Goal: Task Accomplishment & Management: Use online tool/utility

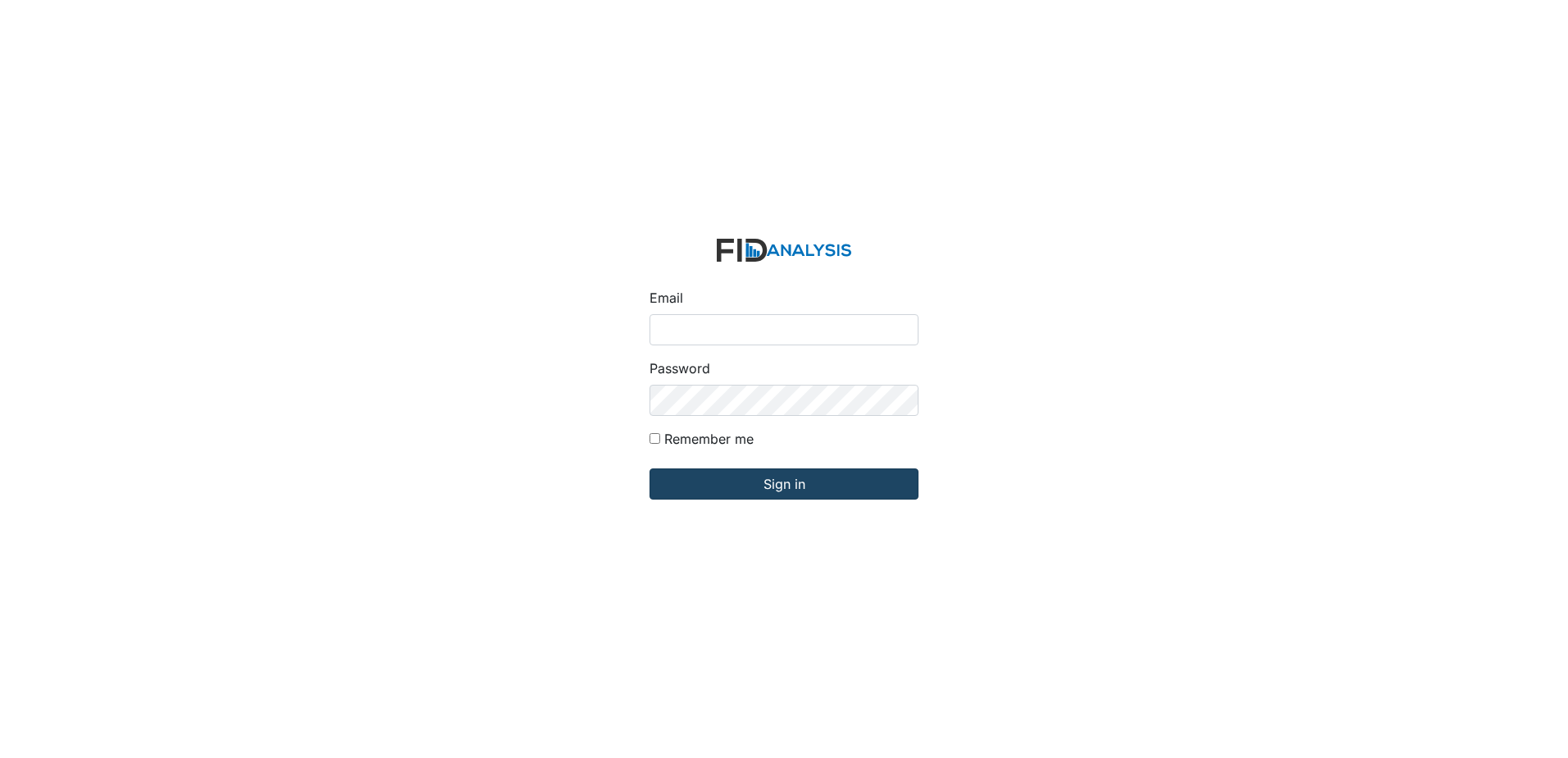
type input "[EMAIL_ADDRESS][DOMAIN_NAME]"
click at [722, 473] on input "Sign in" at bounding box center [784, 484] width 269 height 31
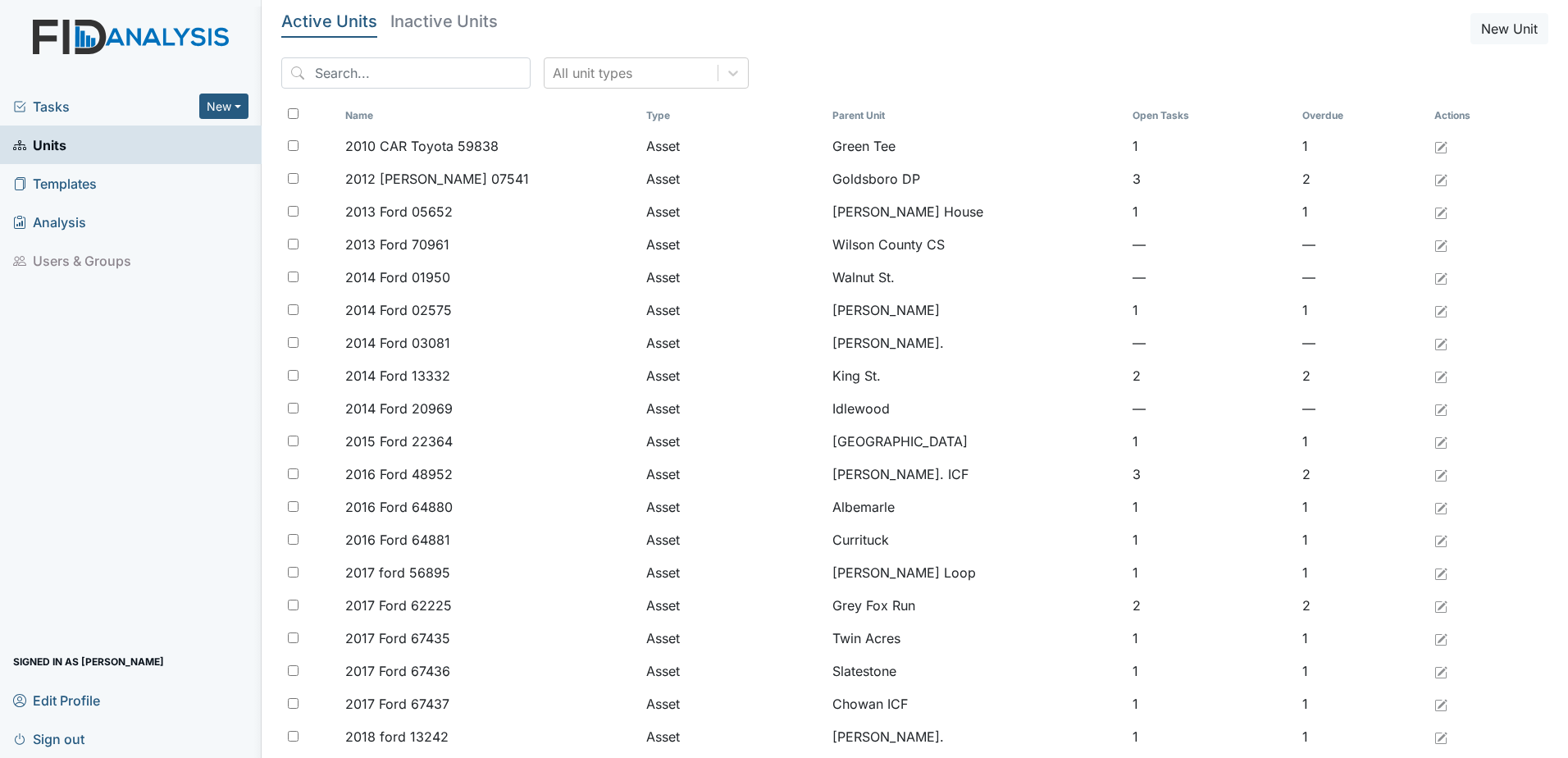
click at [36, 109] on span "Tasks" at bounding box center [106, 107] width 186 height 20
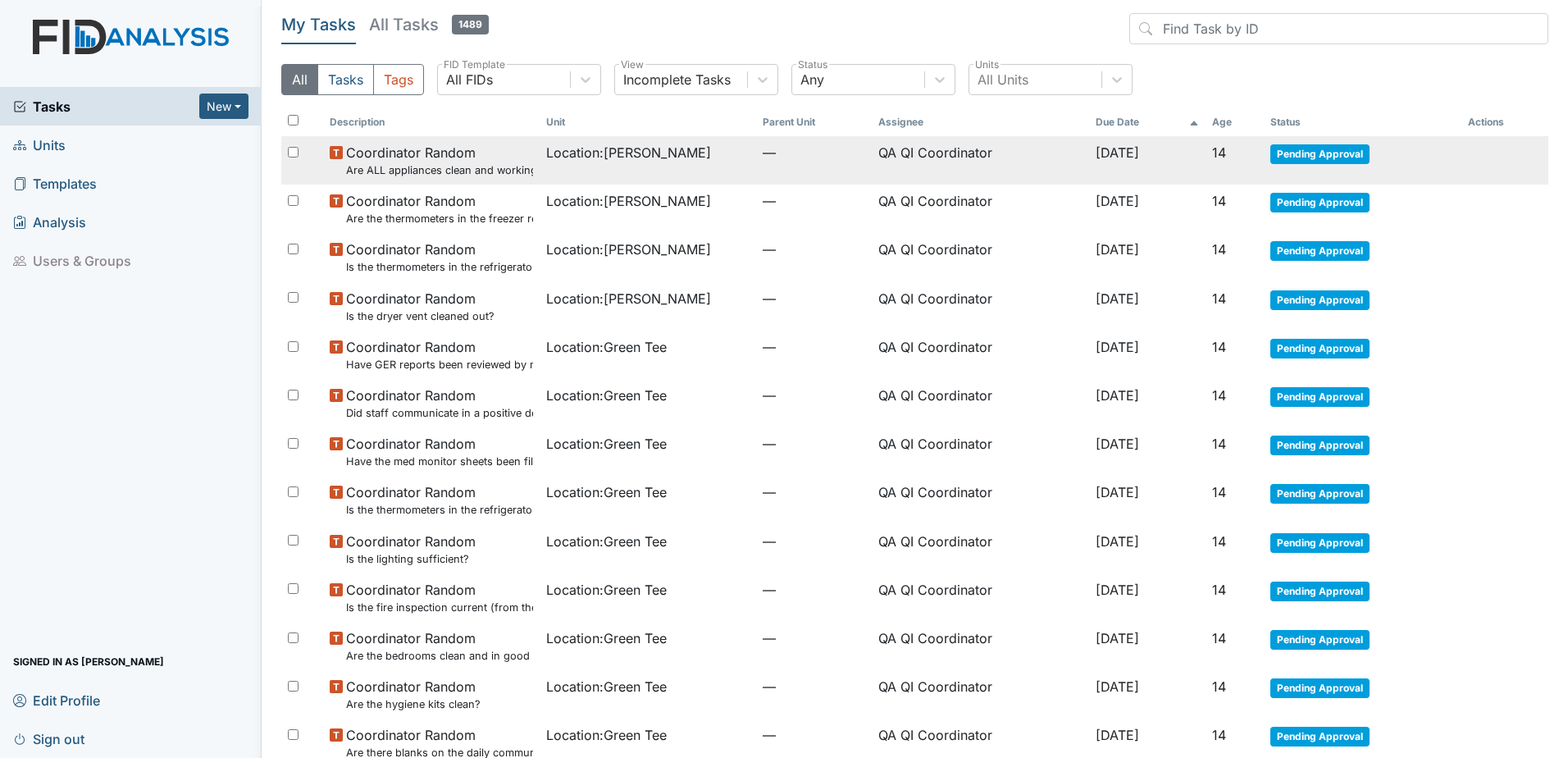
click at [418, 161] on span "Coordinator Random Are ALL appliances clean and working properly?" at bounding box center [439, 160] width 187 height 35
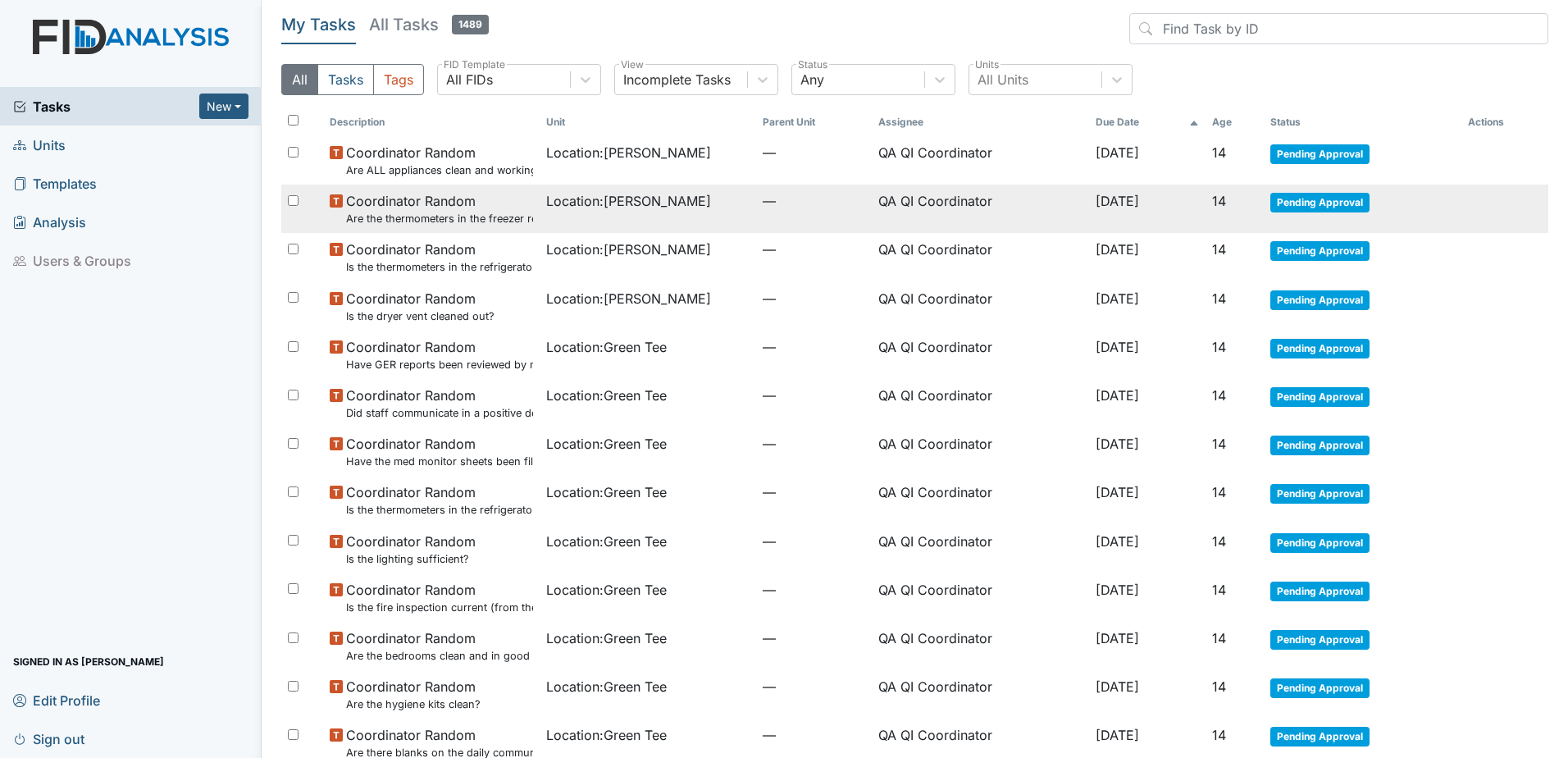
click at [409, 215] on small "Are the thermometers in the freezer reading between 0 degrees and 10 degrees?" at bounding box center [439, 218] width 187 height 16
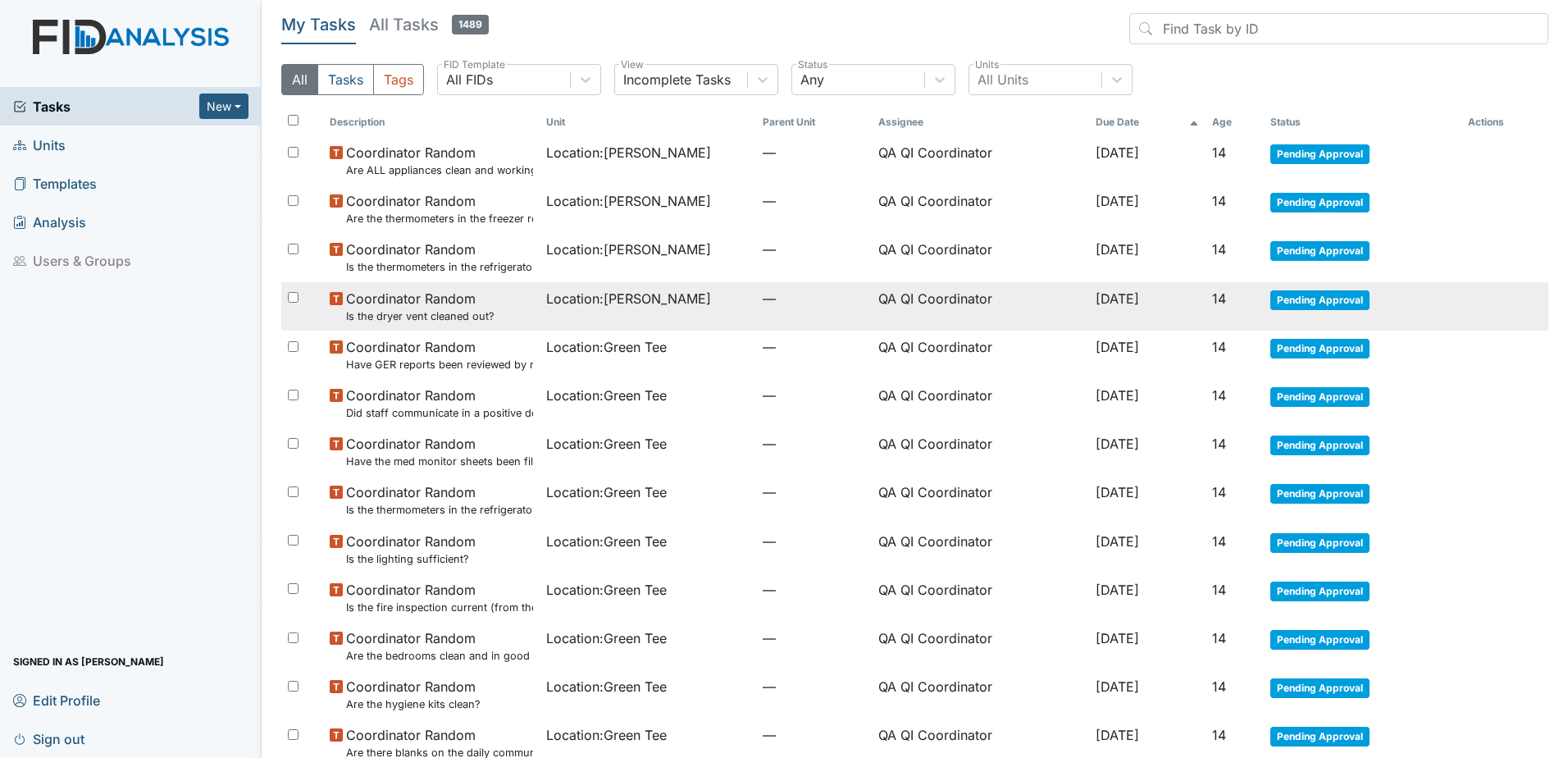
click at [448, 317] on small "Is the dryer vent cleaned out?" at bounding box center [420, 316] width 148 height 16
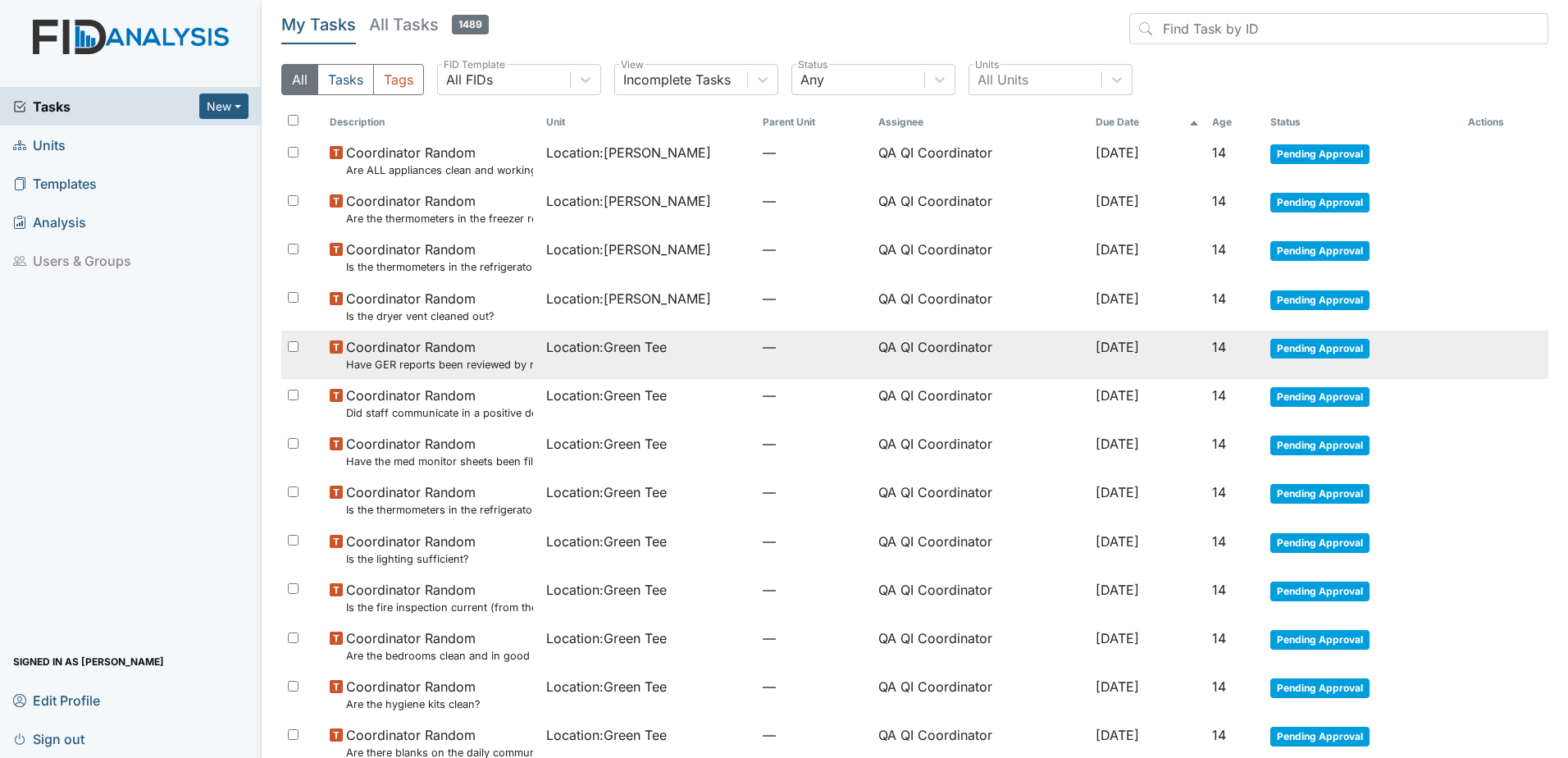
click at [605, 346] on span "Location : Green Tee" at bounding box center [606, 347] width 121 height 20
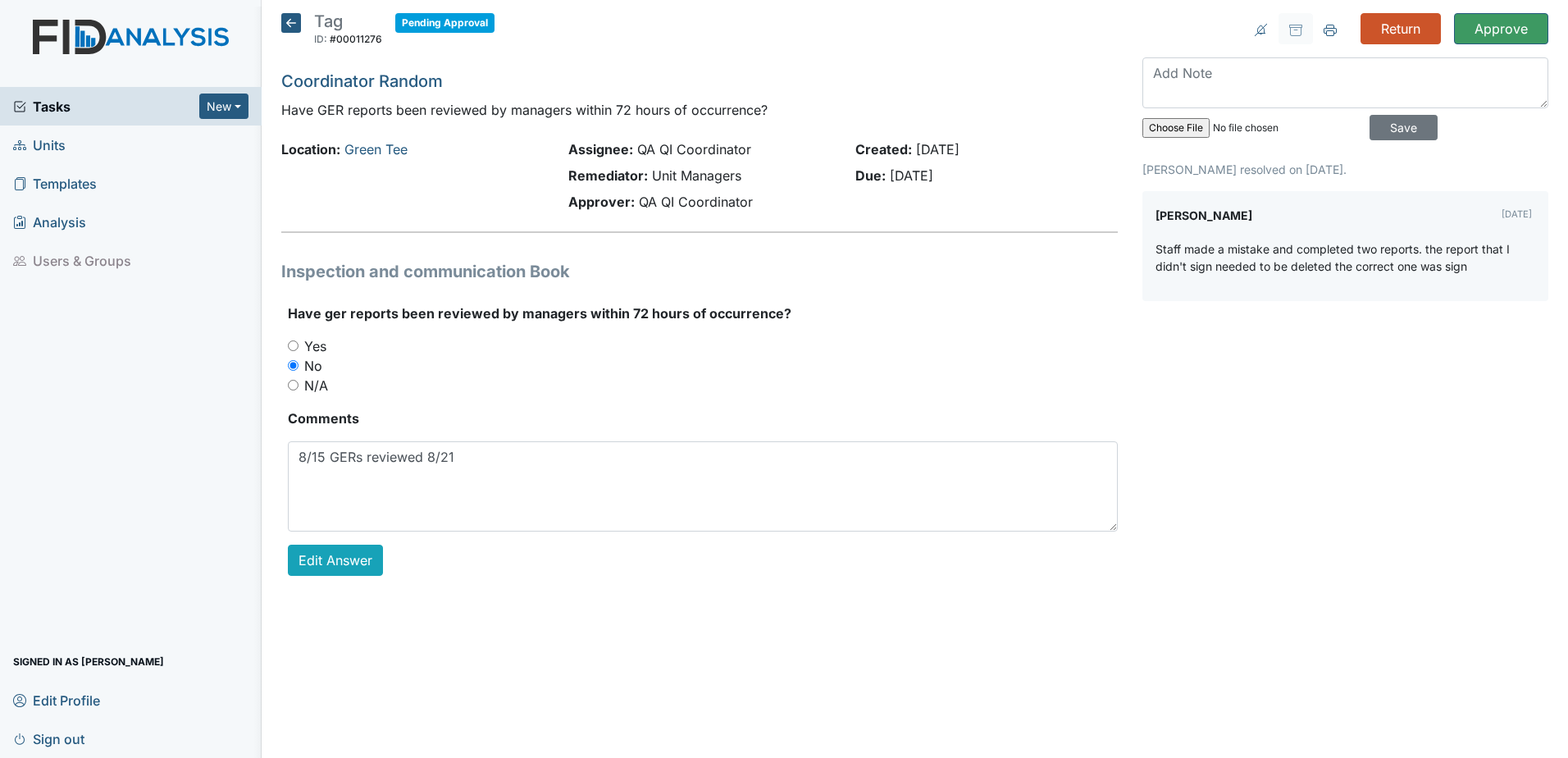
click at [286, 16] on icon at bounding box center [291, 23] width 20 height 20
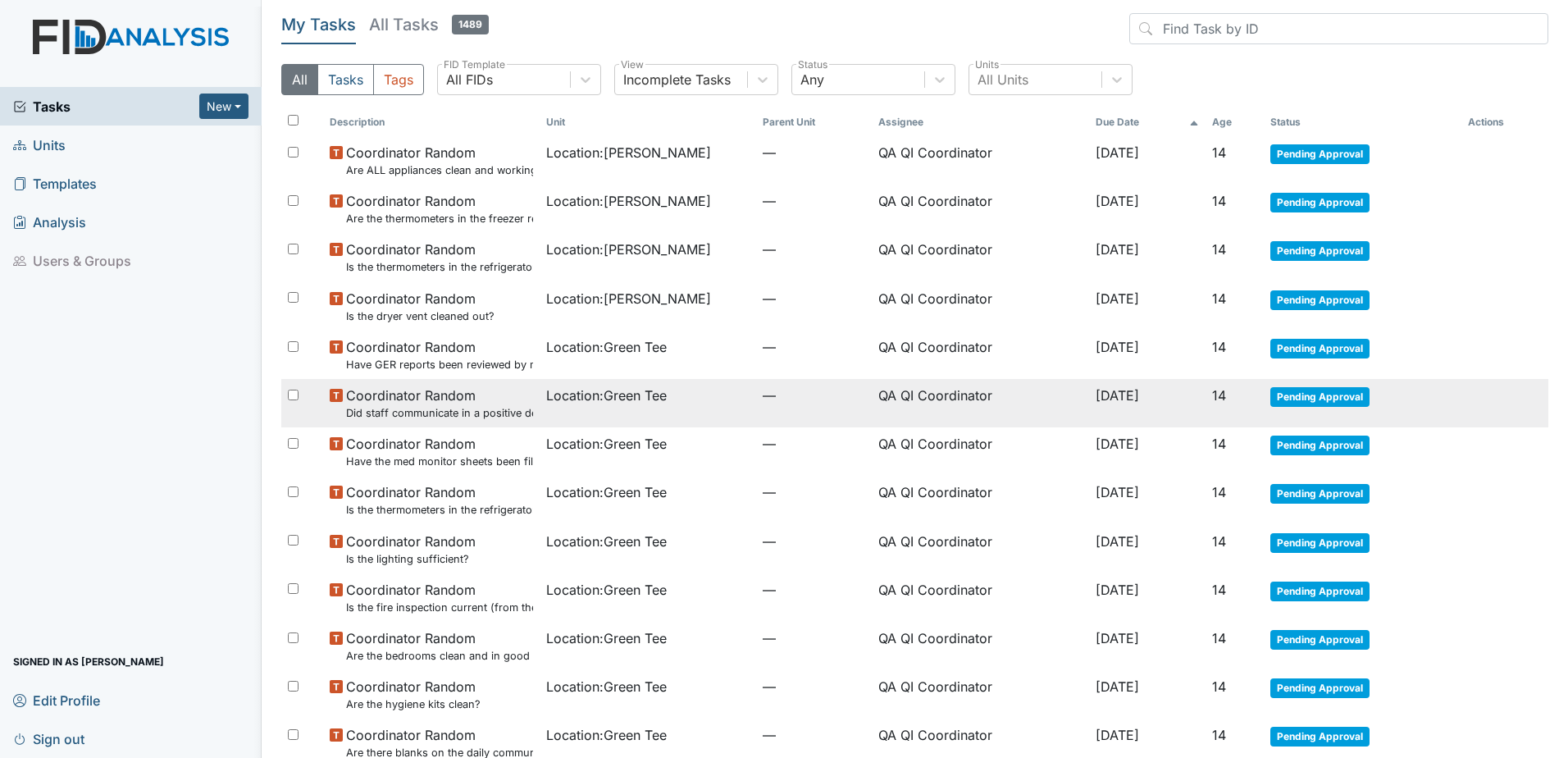
click at [480, 412] on small "Did staff communicate in a positive demeanor with consumers?" at bounding box center [439, 412] width 187 height 16
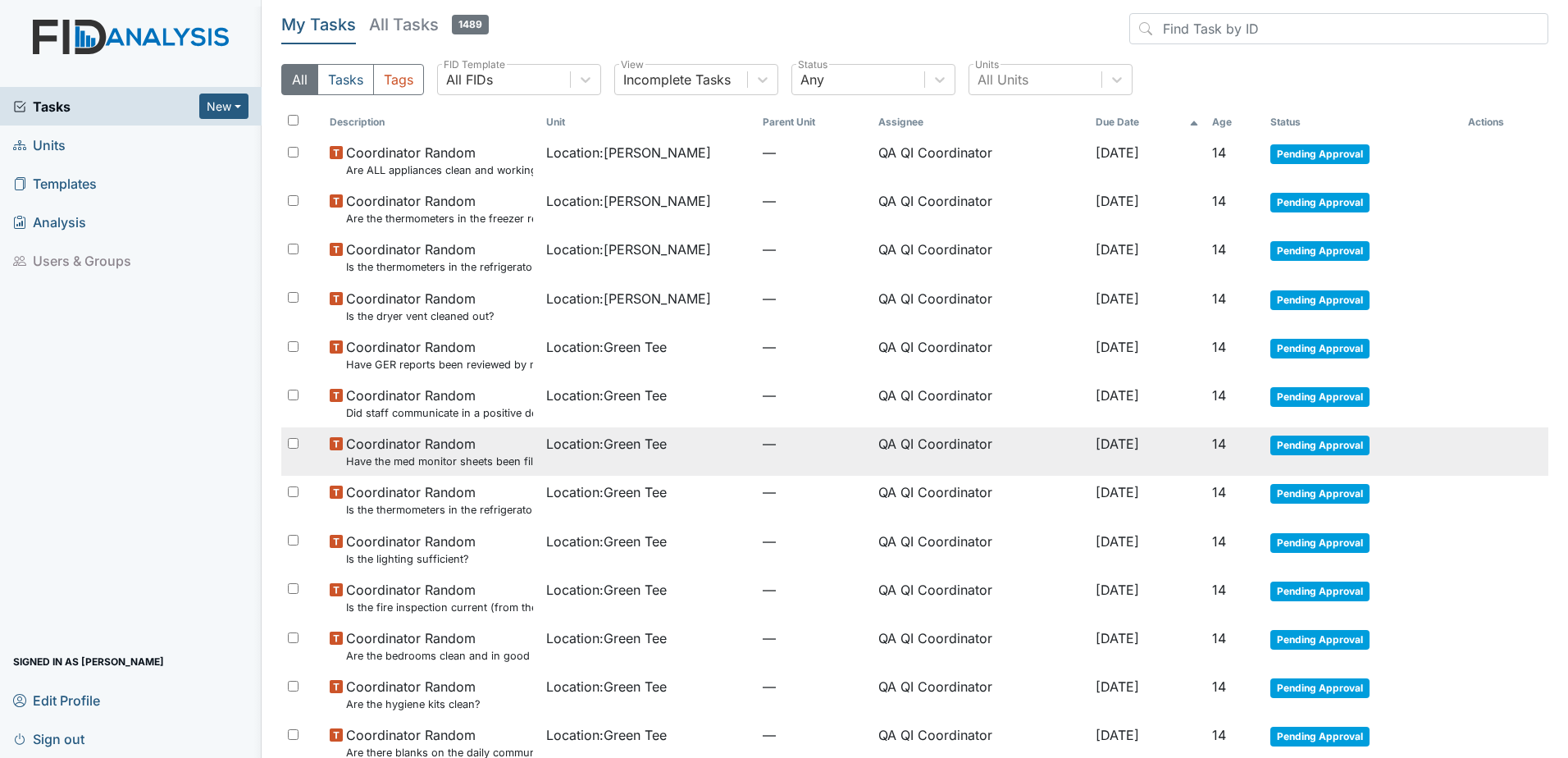
click at [603, 441] on span "Location : Green Tee" at bounding box center [606, 444] width 121 height 20
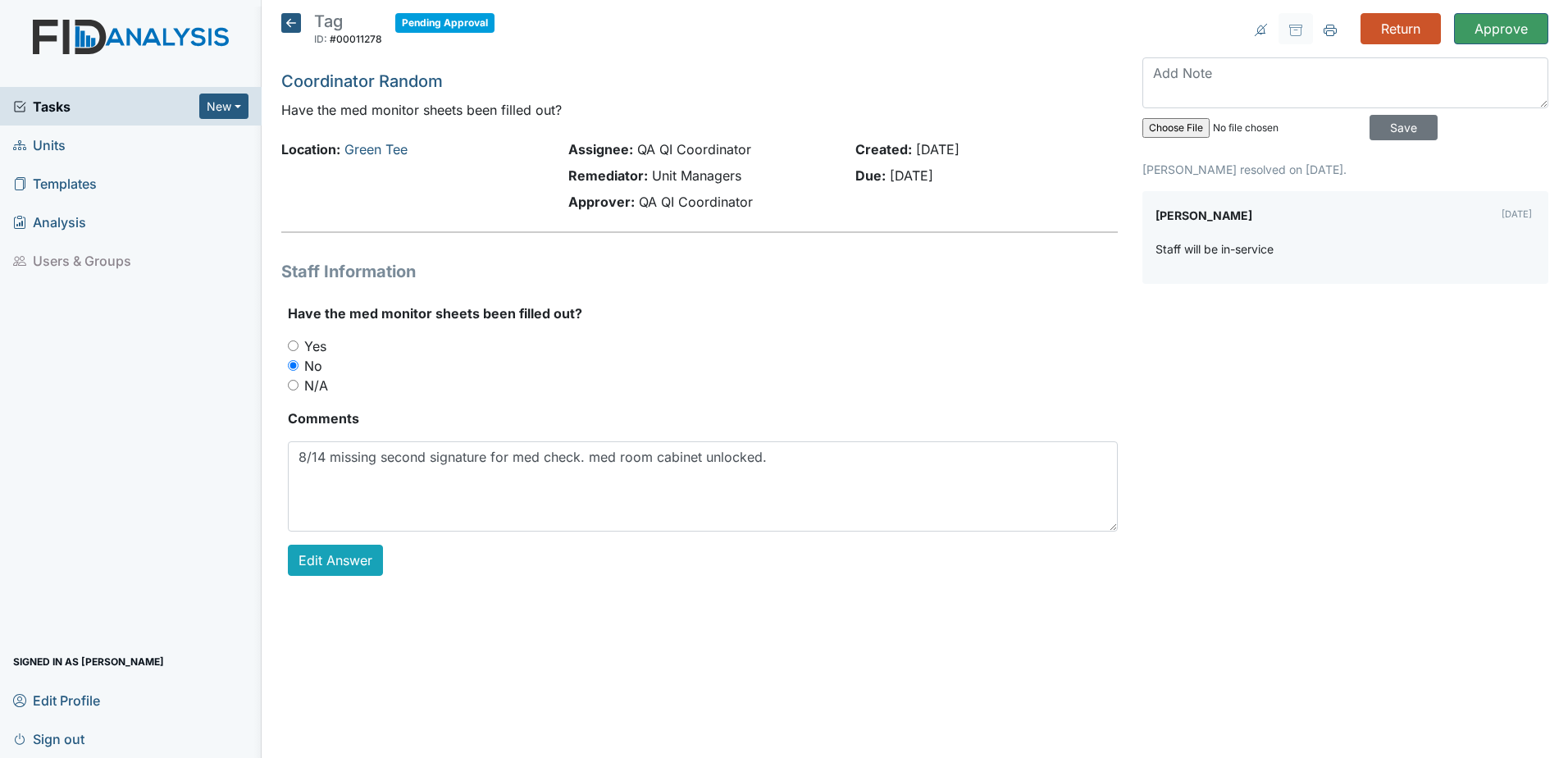
click at [286, 27] on icon at bounding box center [291, 23] width 20 height 20
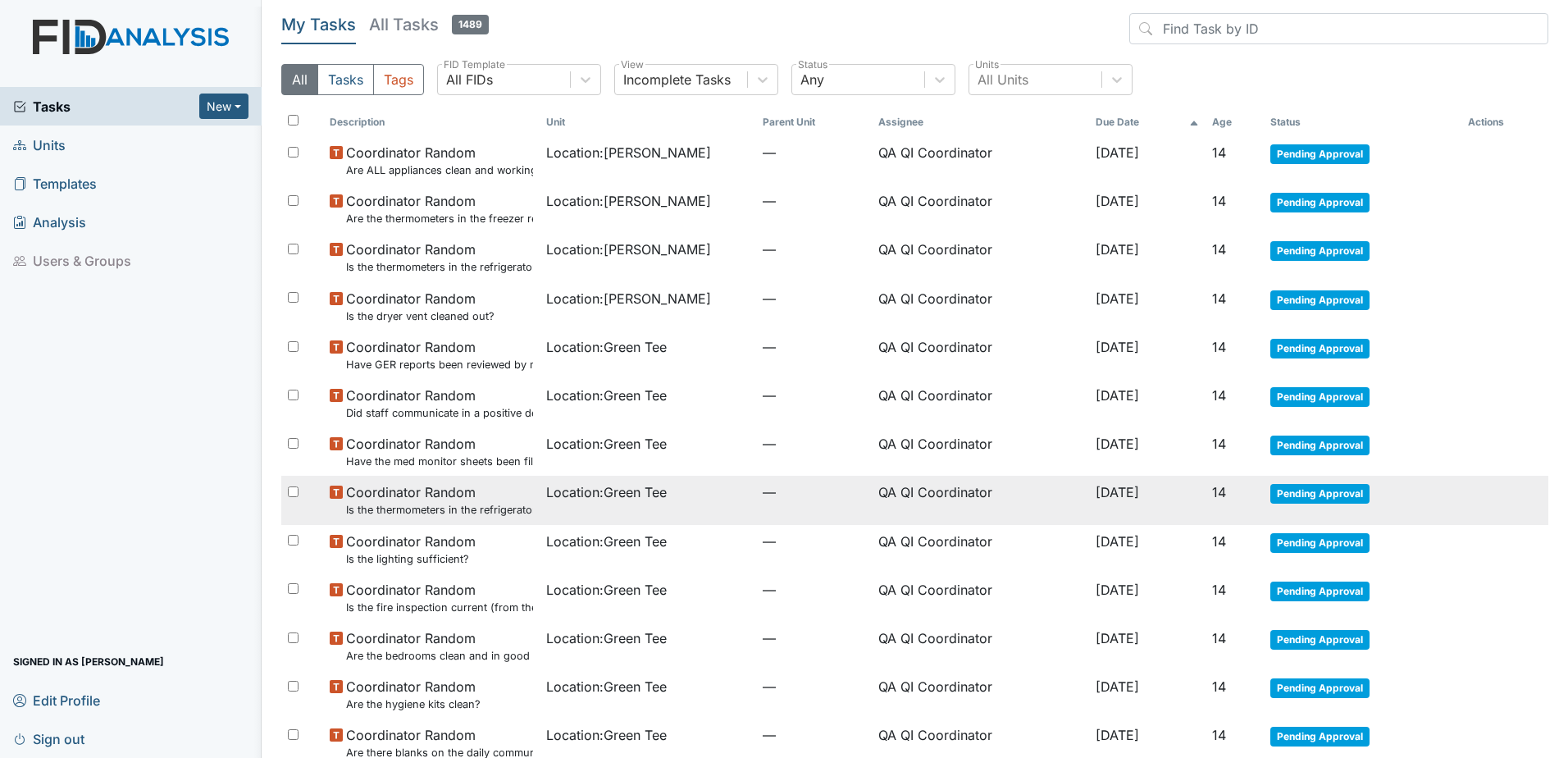
click at [586, 509] on td "Location : Green Tee" at bounding box center [647, 500] width 216 height 49
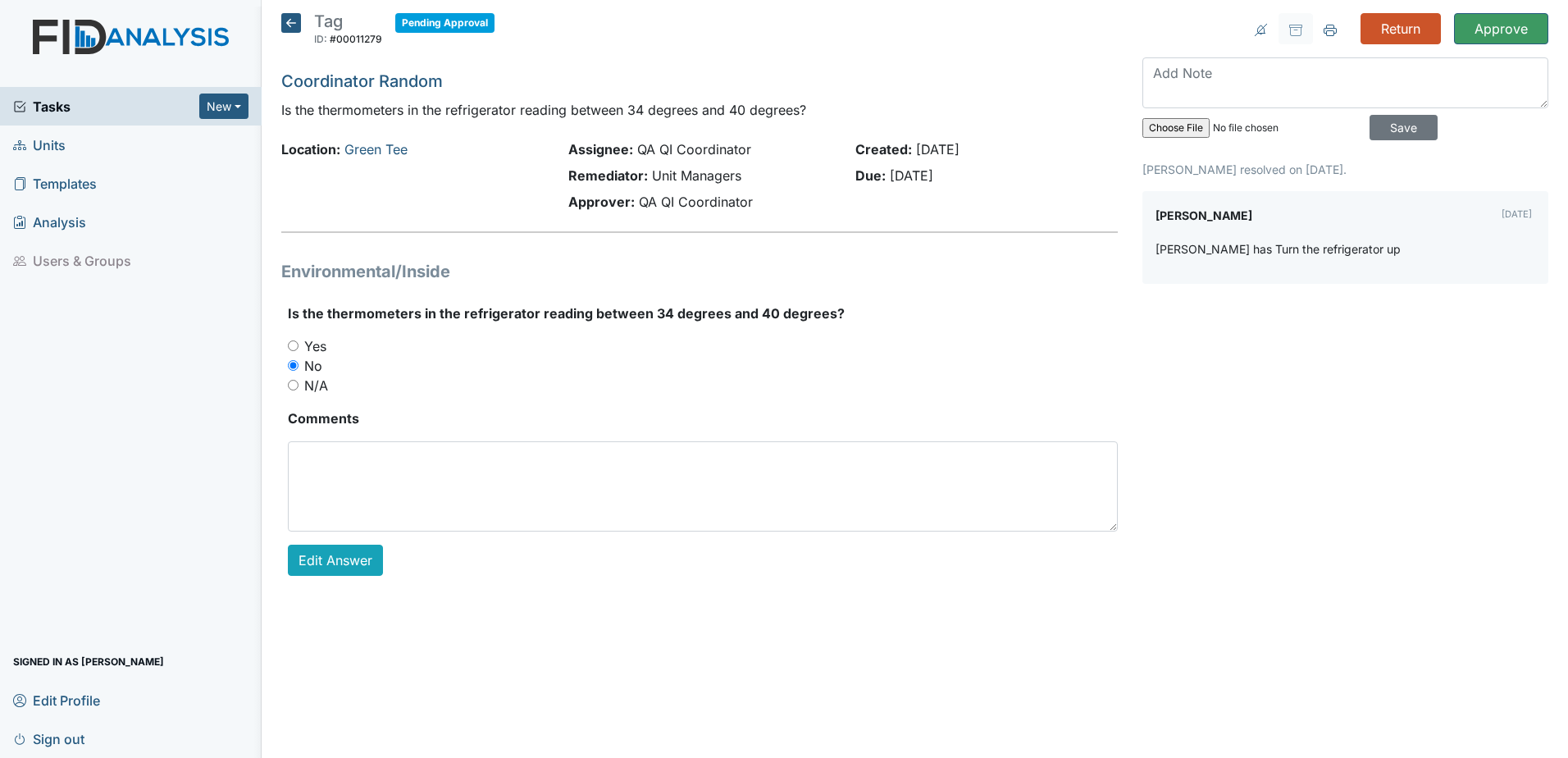
click at [285, 28] on icon at bounding box center [291, 23] width 20 height 20
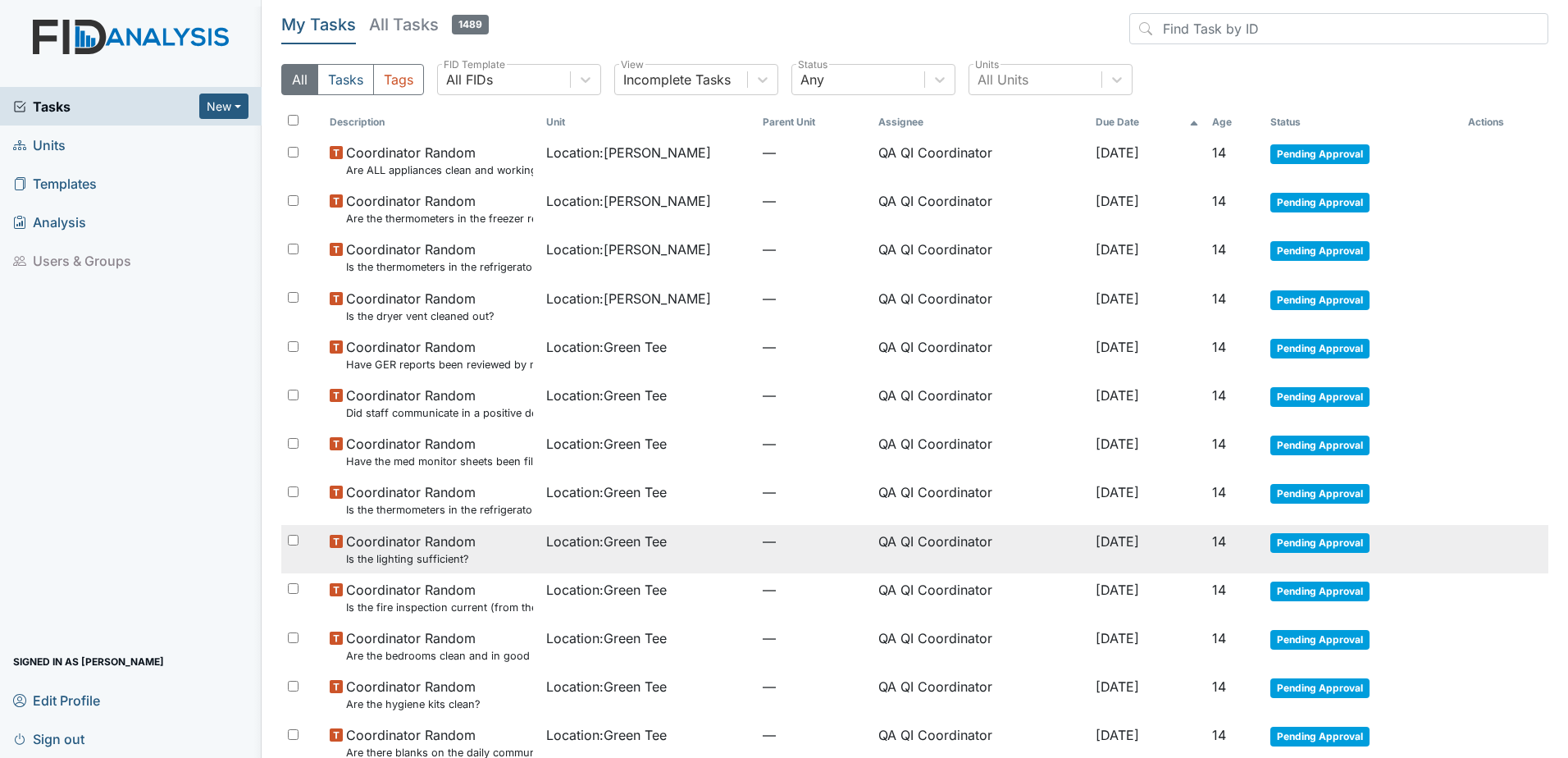
click at [441, 557] on small "Is the lighting sufficient?" at bounding box center [411, 559] width 130 height 16
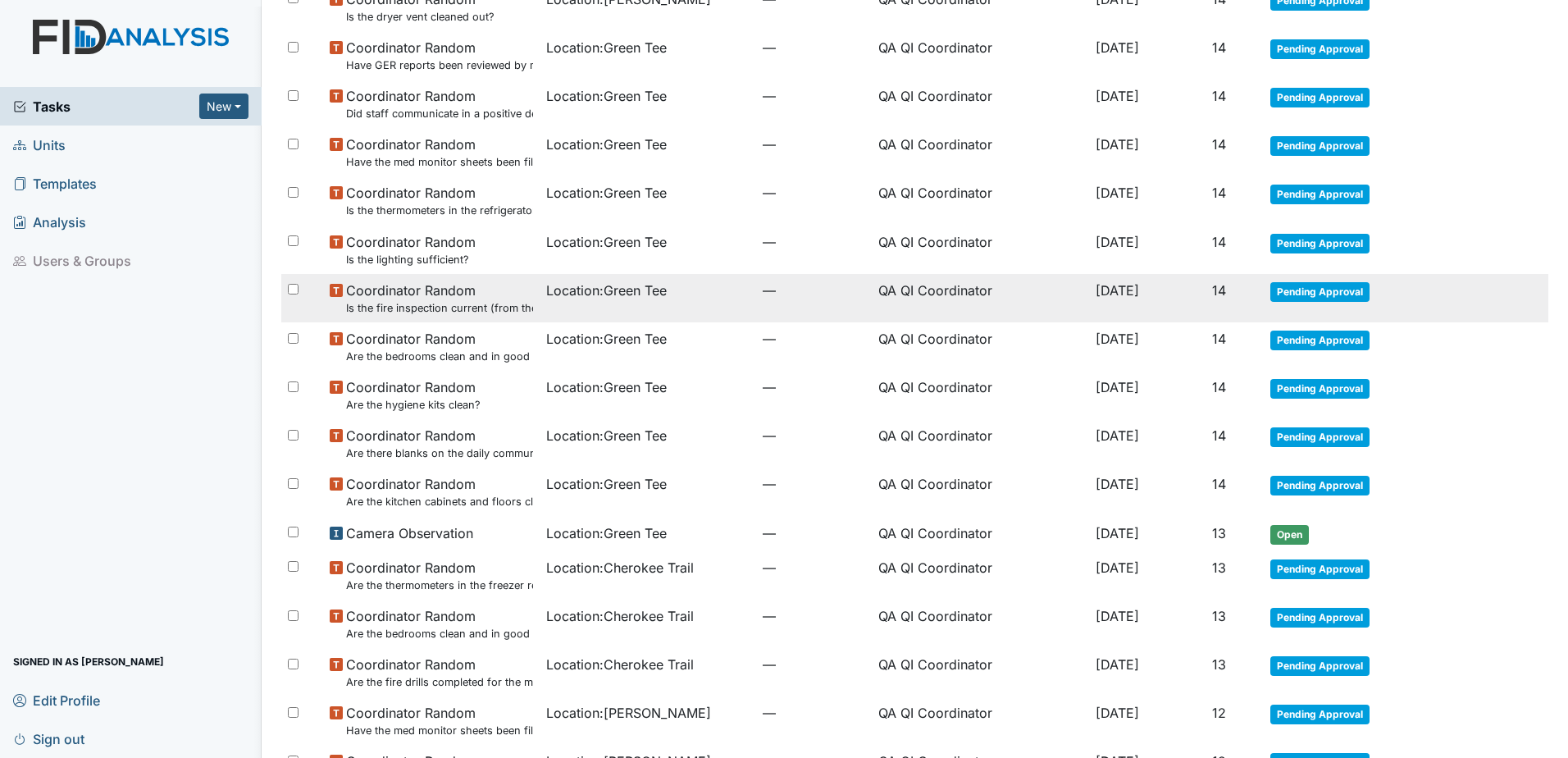
scroll to position [328, 0]
